Goal: Check status: Check status

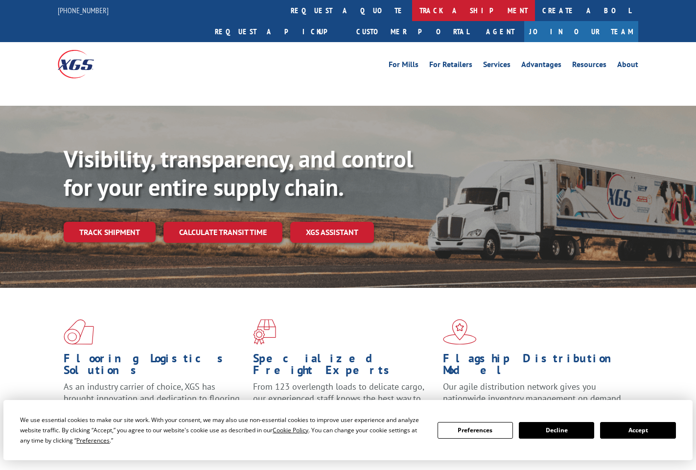
click at [412, 8] on link "track a shipment" at bounding box center [473, 10] width 123 height 21
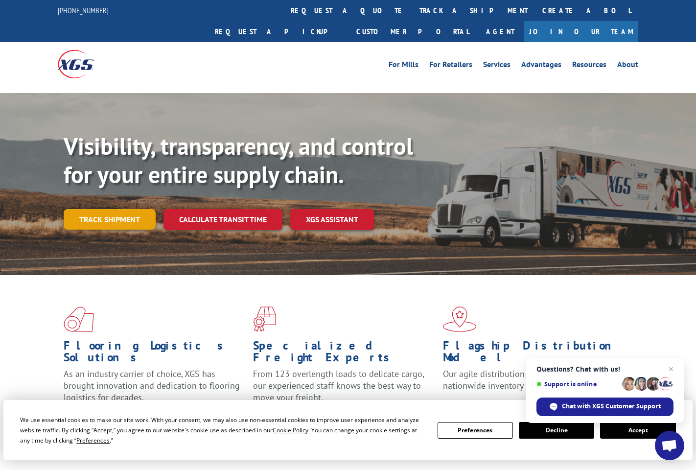
click at [125, 209] on link "Track shipment" at bounding box center [110, 219] width 92 height 21
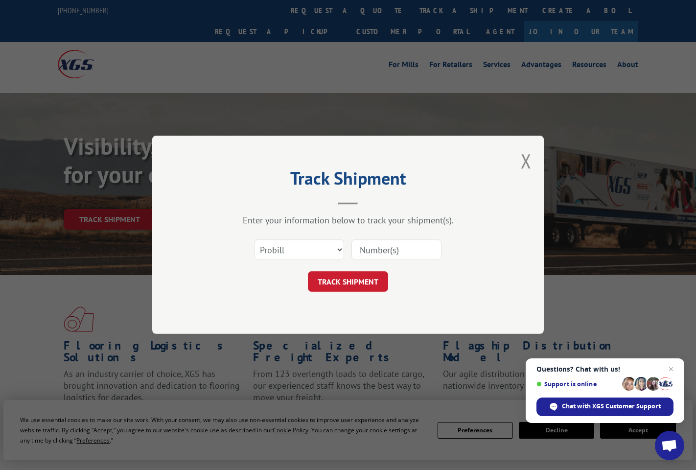
click at [357, 249] on input at bounding box center [397, 250] width 90 height 21
click at [385, 253] on input at bounding box center [397, 250] width 90 height 21
type input "17595141"
click at [369, 279] on button "TRACK SHIPMENT" at bounding box center [348, 282] width 80 height 21
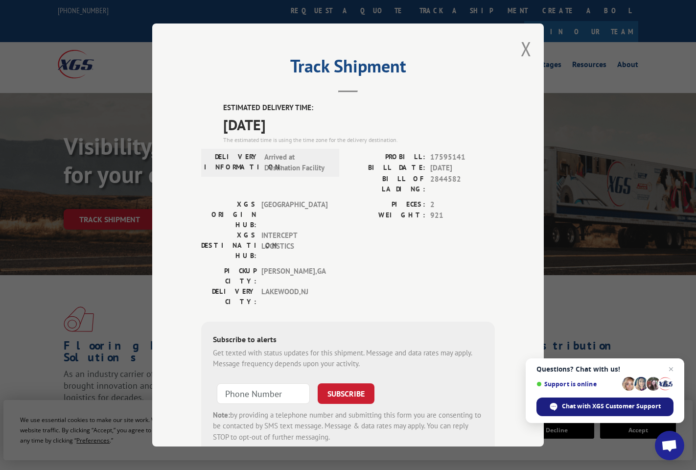
click at [598, 402] on div "Chat with XGS Customer Support" at bounding box center [605, 407] width 137 height 19
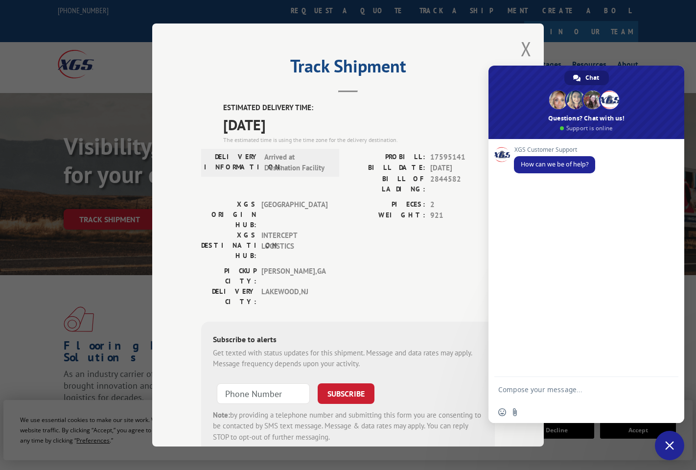
click at [430, 159] on div "PROBILL: 17595141" at bounding box center [421, 157] width 147 height 11
drag, startPoint x: 398, startPoint y: 155, endPoint x: 473, endPoint y: 158, distance: 74.5
click at [473, 158] on div "PROBILL: 17595141" at bounding box center [421, 157] width 147 height 11
copy div "PROBILL: 17595141"
click at [534, 387] on textarea "Compose your message..." at bounding box center [576, 389] width 155 height 9
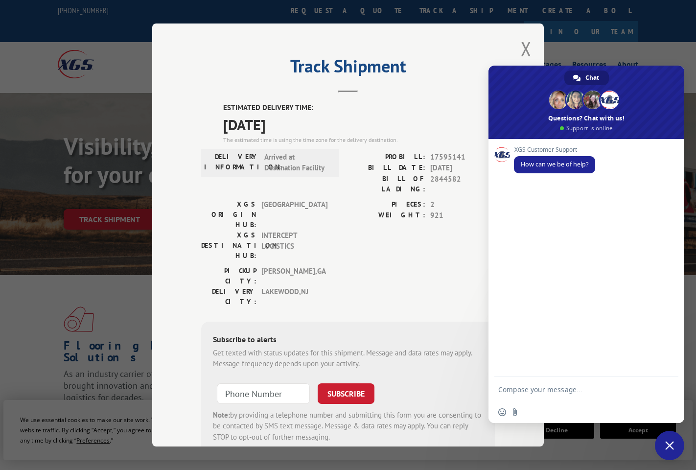
paste textarea "PROBILL: 17595141"
type textarea "PROBILL: 17595141"
click at [674, 388] on span "Send" at bounding box center [667, 388] width 16 height 16
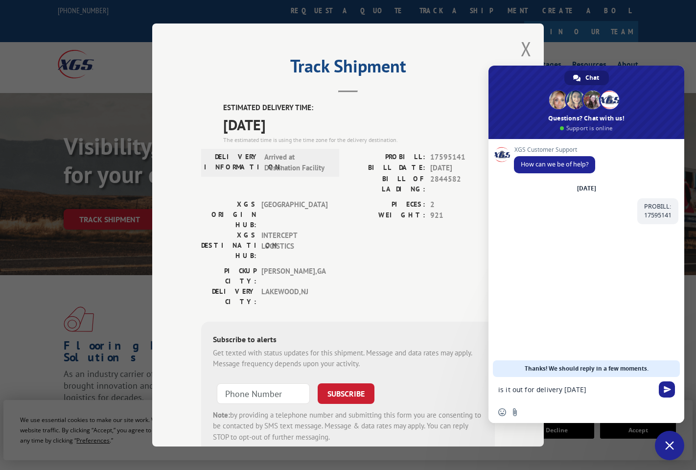
type textarea "is it out for delivery [DATE]?"
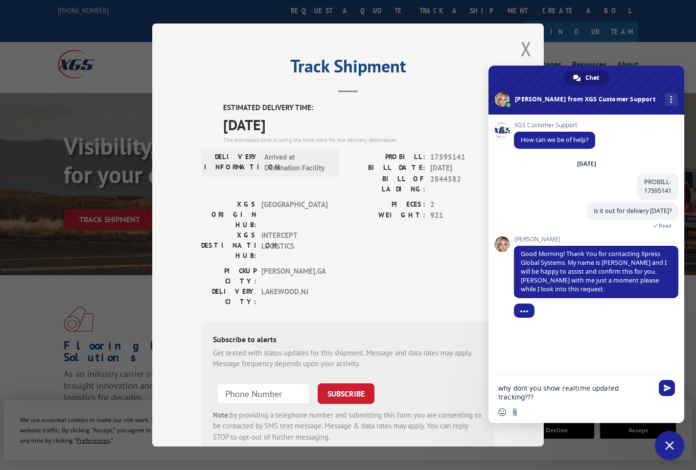
type textarea "why dont you show realtime updated tracking????"
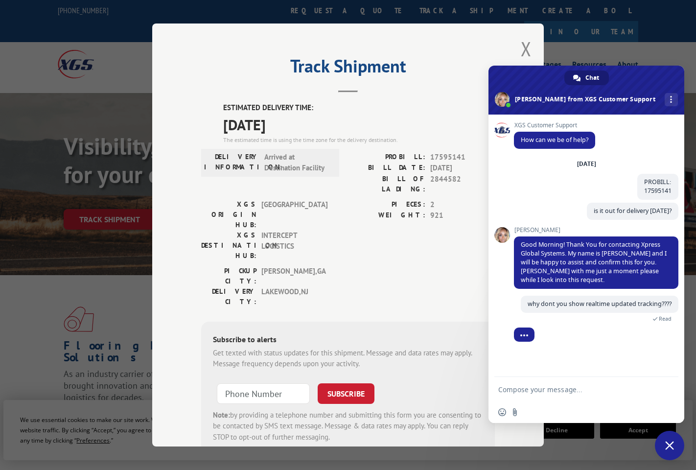
click at [573, 393] on textarea "Compose your message..." at bounding box center [576, 389] width 155 height 9
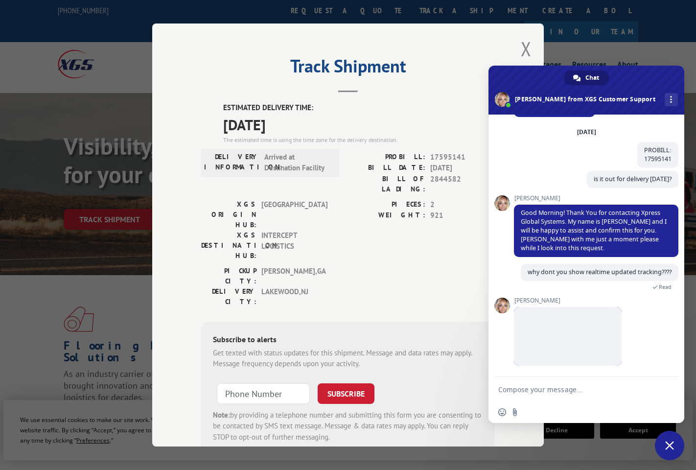
scroll to position [78, 0]
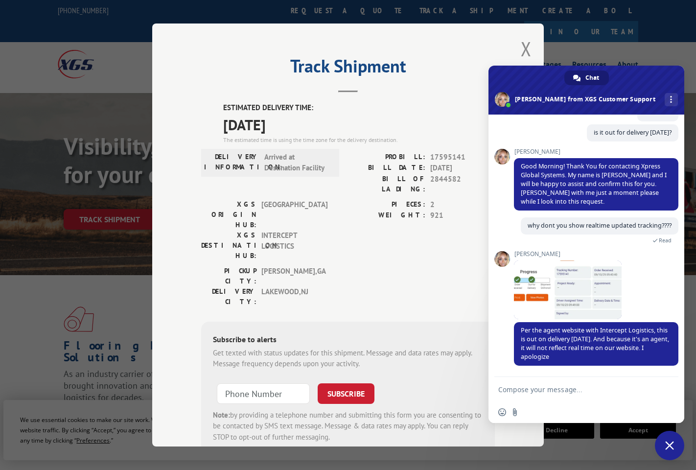
click at [562, 391] on textarea "Compose your message..." at bounding box center [576, 389] width 155 height 9
type textarea "is it out for delivry?"
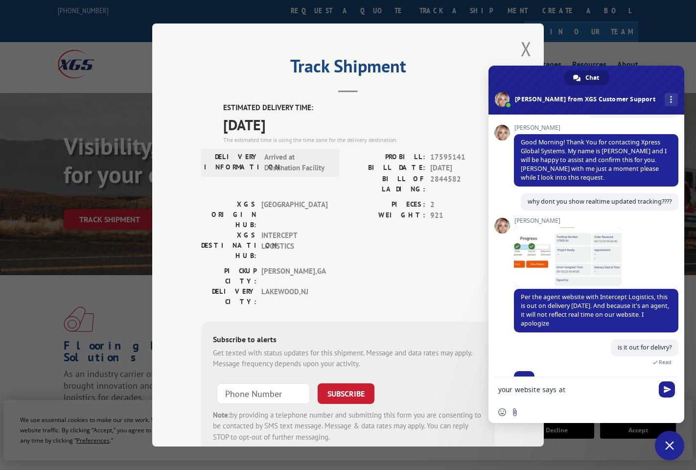
scroll to position [121, 0]
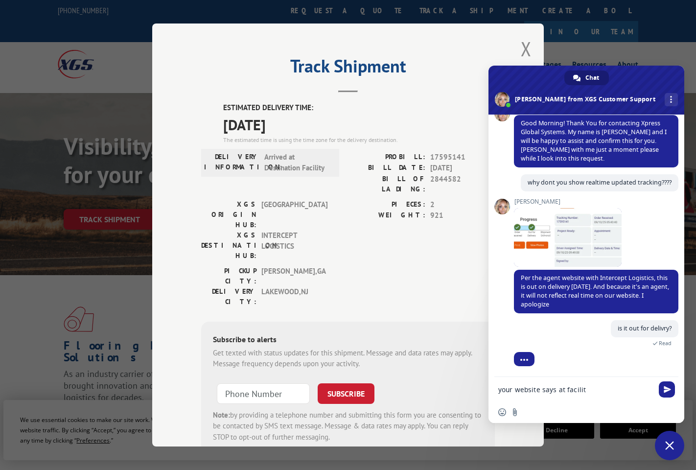
type textarea "your website says at facility"
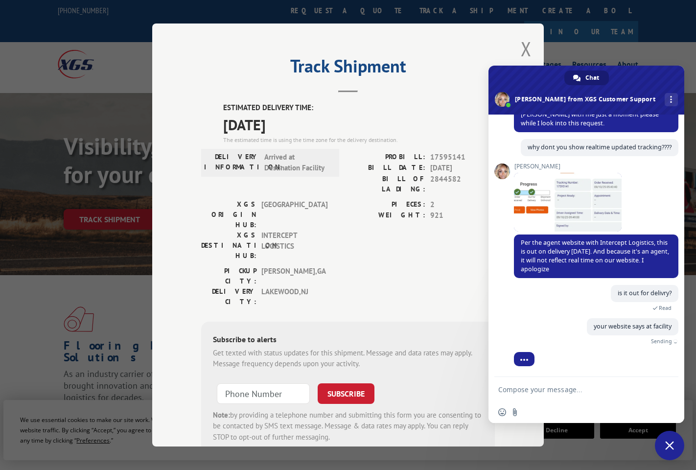
scroll to position [132, 0]
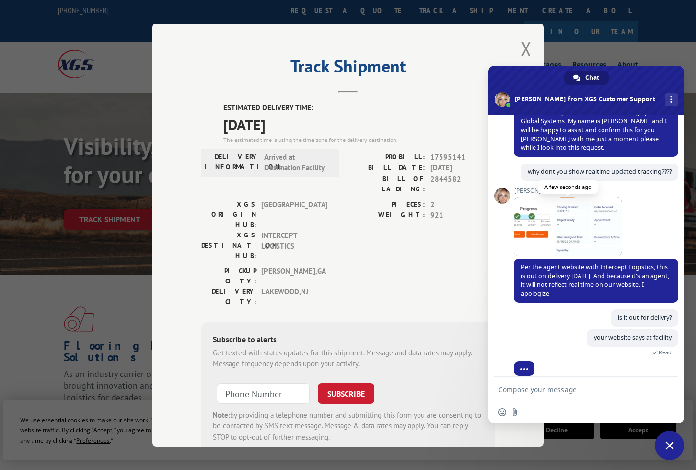
click at [551, 233] on span at bounding box center [568, 226] width 108 height 59
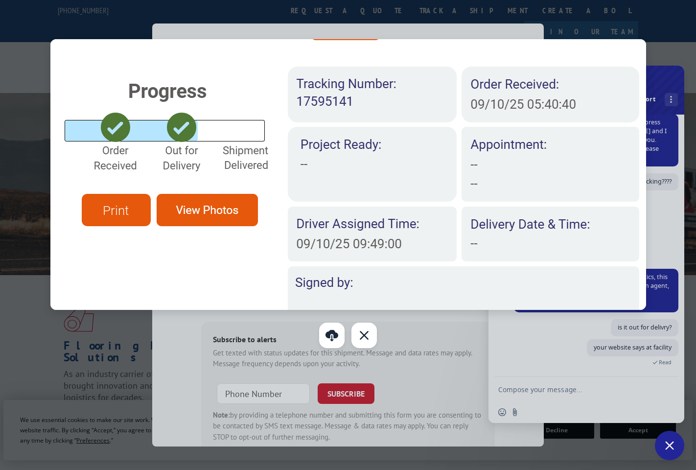
scroll to position [156, 0]
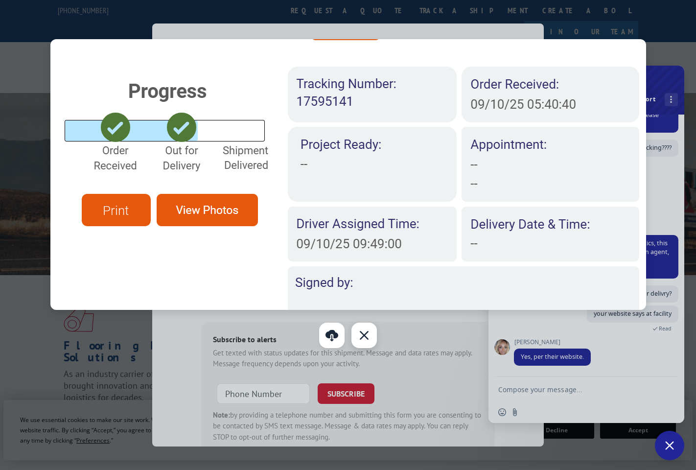
click at [359, 336] on div "Close" at bounding box center [364, 335] width 25 height 25
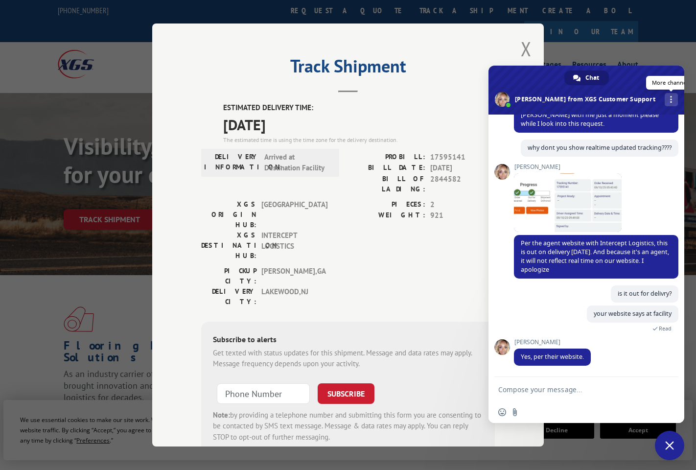
click at [670, 101] on span "More channels" at bounding box center [671, 99] width 2 height 7
click at [675, 450] on span "Close chat" at bounding box center [669, 445] width 29 height 29
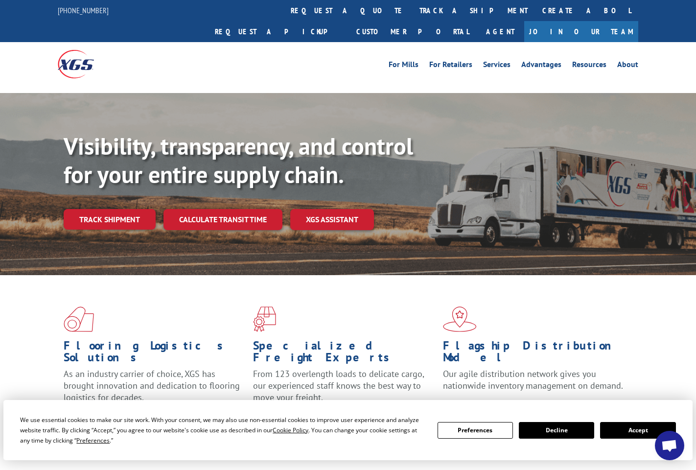
scroll to position [156, 0]
click at [127, 209] on link "Track shipment" at bounding box center [110, 219] width 92 height 21
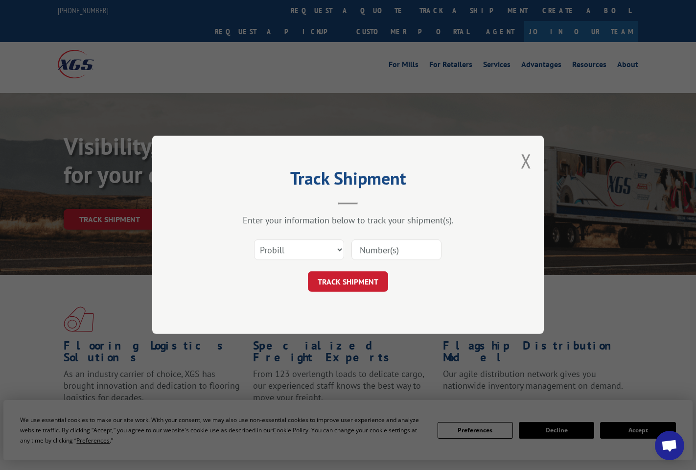
click at [379, 253] on input at bounding box center [397, 250] width 90 height 21
click at [380, 251] on input at bounding box center [397, 250] width 90 height 21
drag, startPoint x: 404, startPoint y: 250, endPoint x: 339, endPoint y: 247, distance: 65.2
click at [352, 247] on input "17595141" at bounding box center [397, 250] width 90 height 21
type input "17595141"
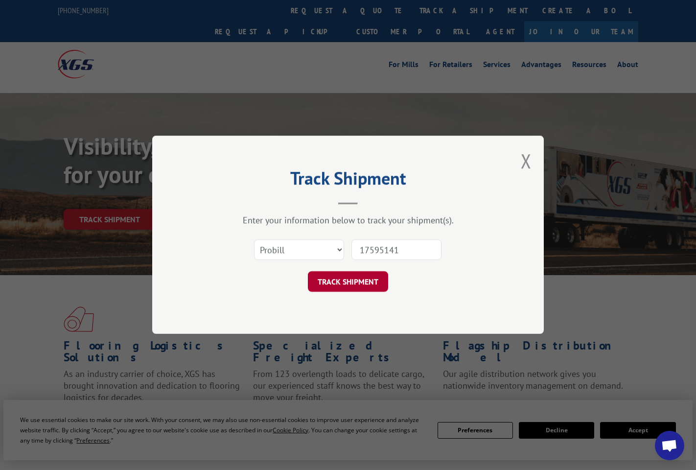
click at [349, 282] on button "TRACK SHIPMENT" at bounding box center [348, 282] width 80 height 21
